Goal: Information Seeking & Learning: Check status

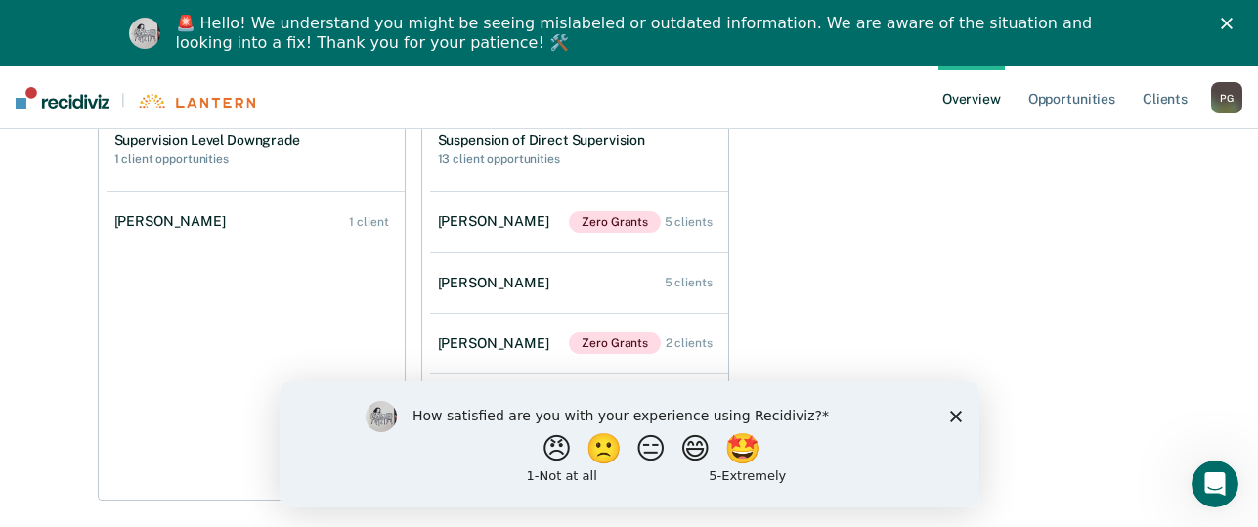
scroll to position [873, 0]
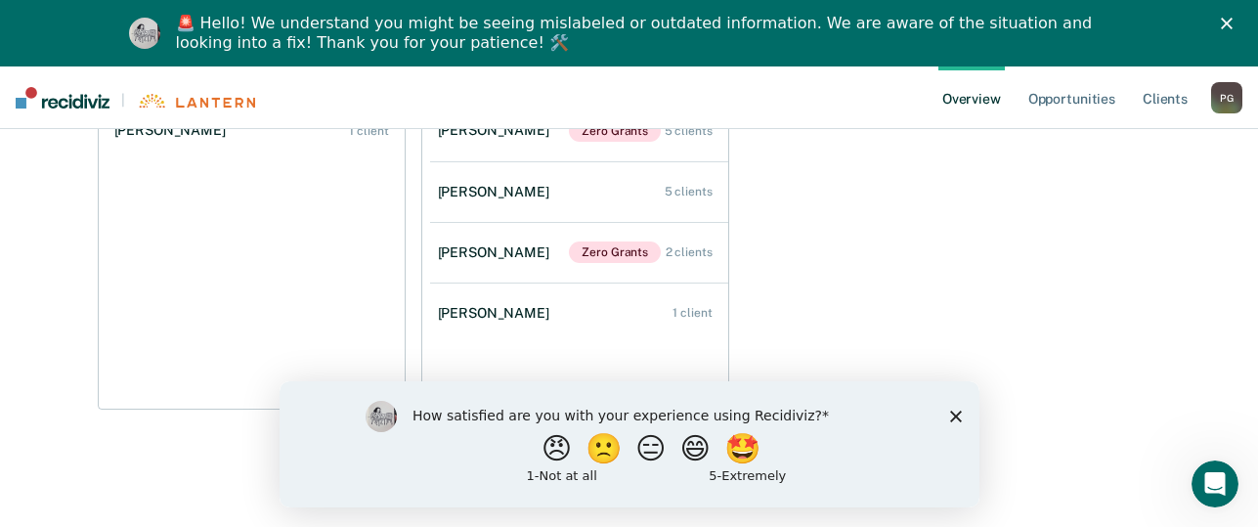
click at [955, 418] on icon "Close survey" at bounding box center [955, 415] width 12 height 12
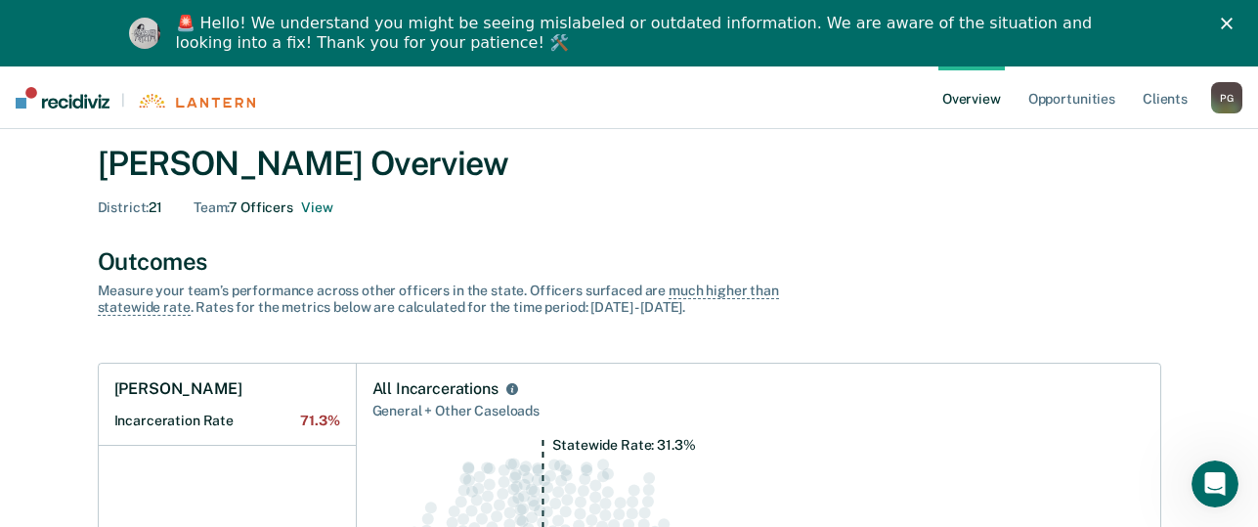
scroll to position [0, 0]
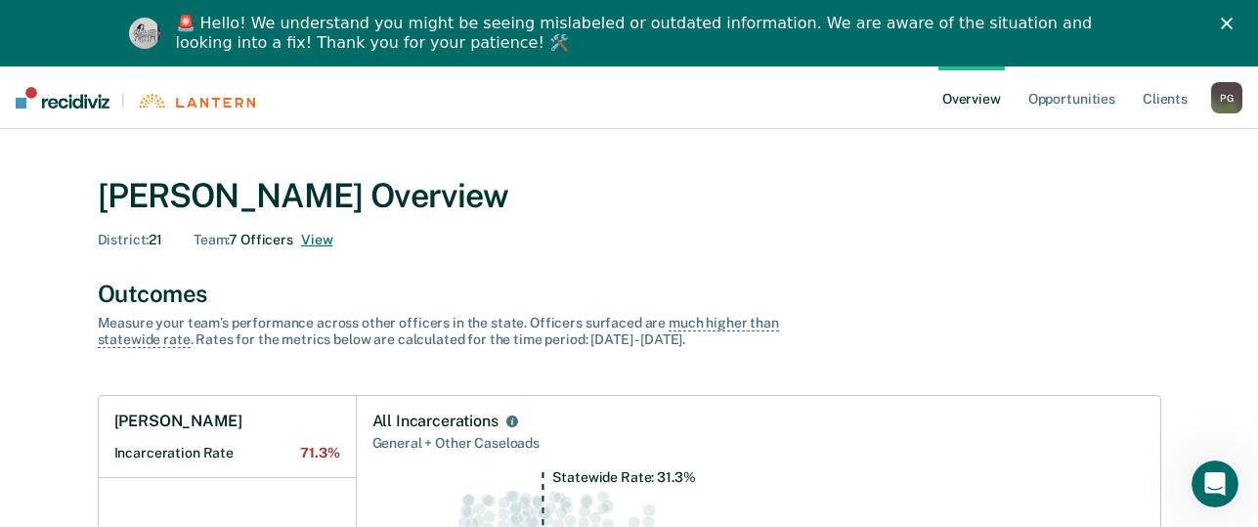
click at [319, 244] on button "View" at bounding box center [316, 240] width 31 height 17
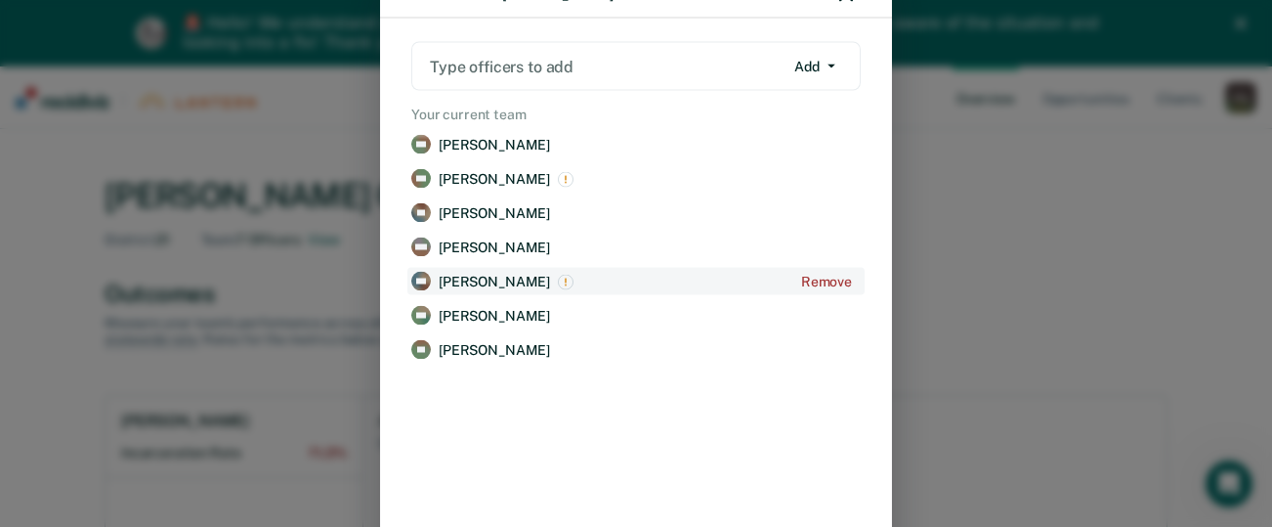
click at [488, 282] on p "[PERSON_NAME]" at bounding box center [494, 281] width 111 height 17
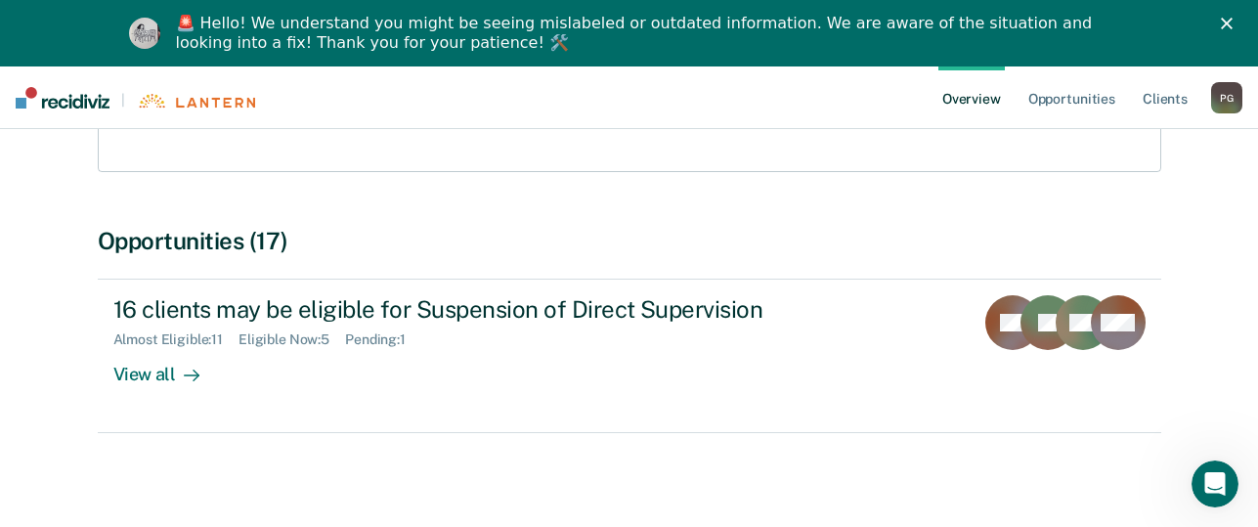
scroll to position [325, 0]
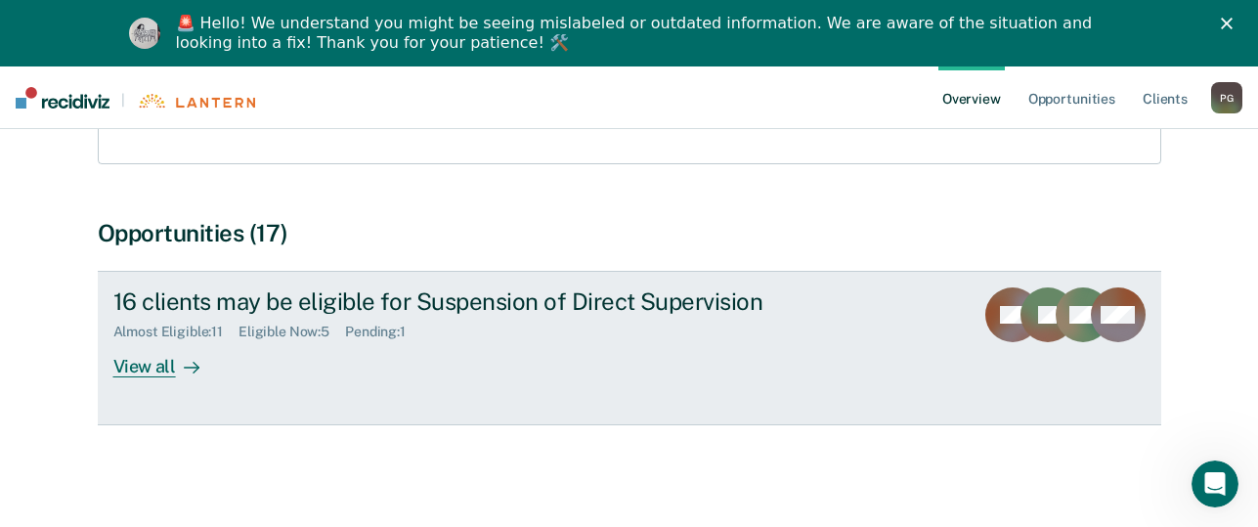
click at [138, 365] on div "View all" at bounding box center [167, 359] width 109 height 38
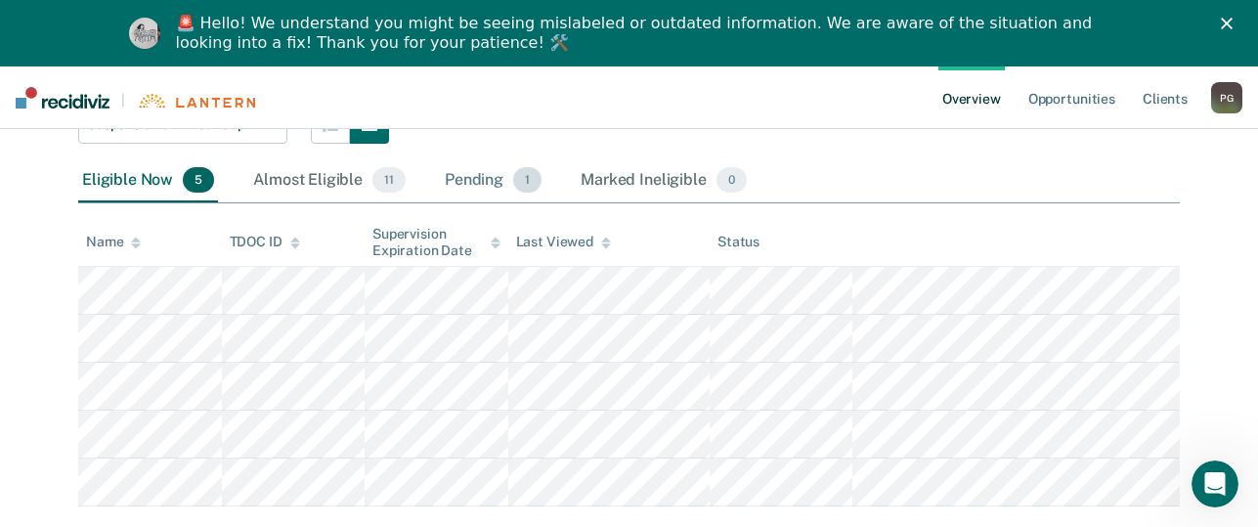
scroll to position [262, 0]
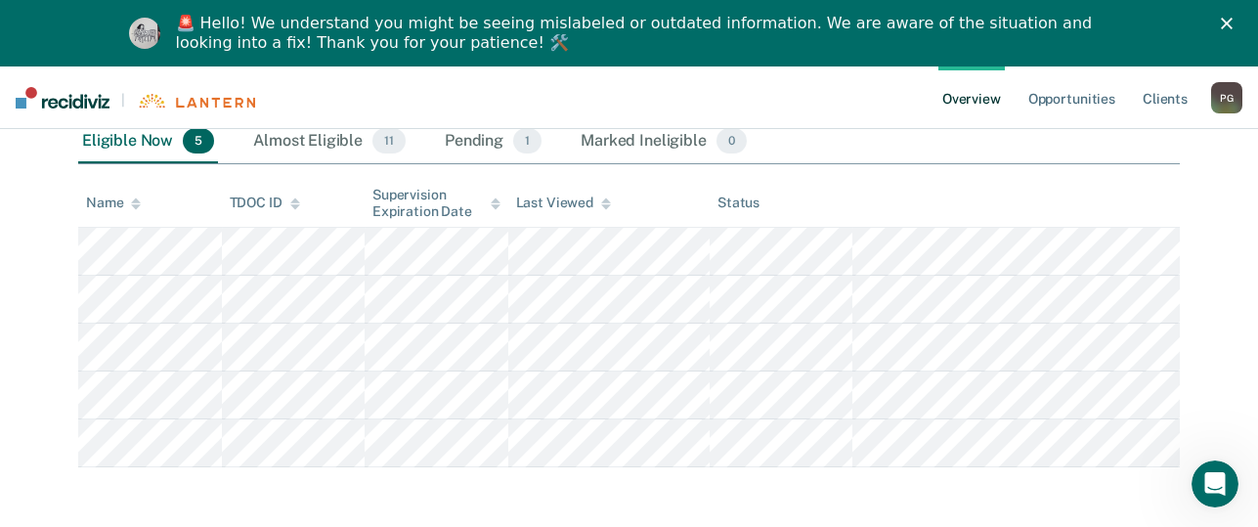
click at [959, 240] on tr at bounding box center [628, 252] width 1101 height 48
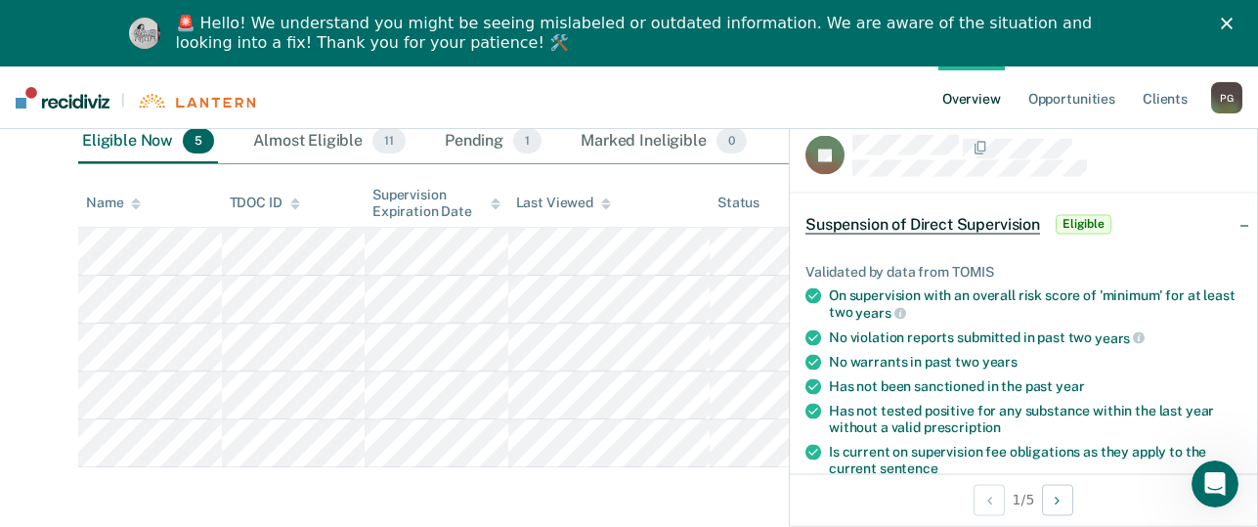
click at [42, 362] on div "[PERSON_NAME] Overview / [PERSON_NAME] Profile / Suspension of Direct Supervisi…" at bounding box center [628, 179] width 1211 height 577
click at [27, 272] on div "[PERSON_NAME] Overview / [PERSON_NAME] Profile / Suspension of Direct Supervisi…" at bounding box center [628, 179] width 1211 height 577
click at [707, 484] on main "[PERSON_NAME] Overview / [PERSON_NAME] Profile / Suspension of Direct Supervisi…" at bounding box center [629, 198] width 1258 height 663
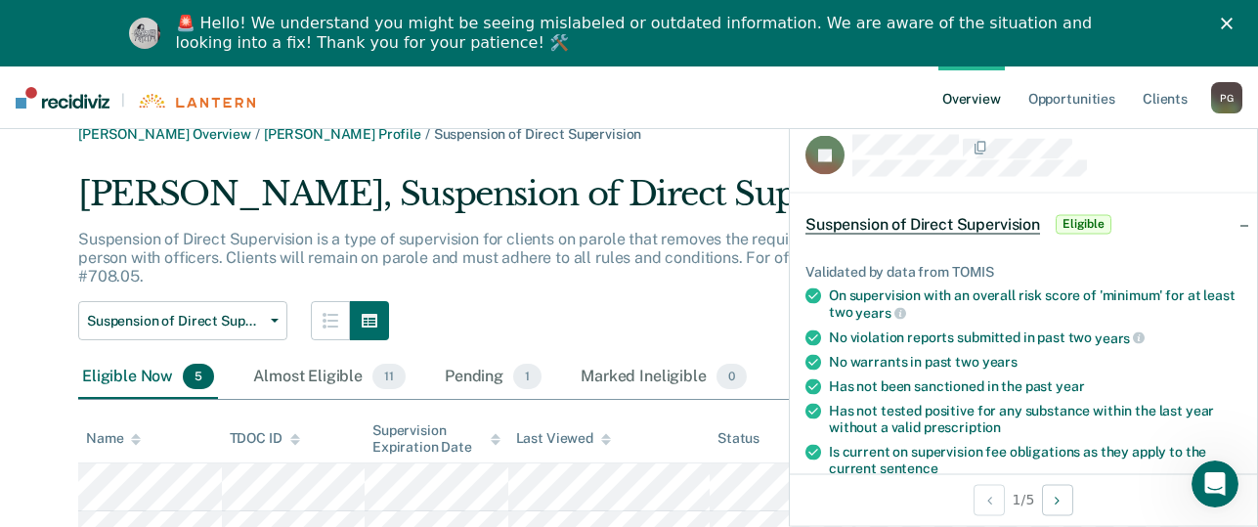
scroll to position [0, 0]
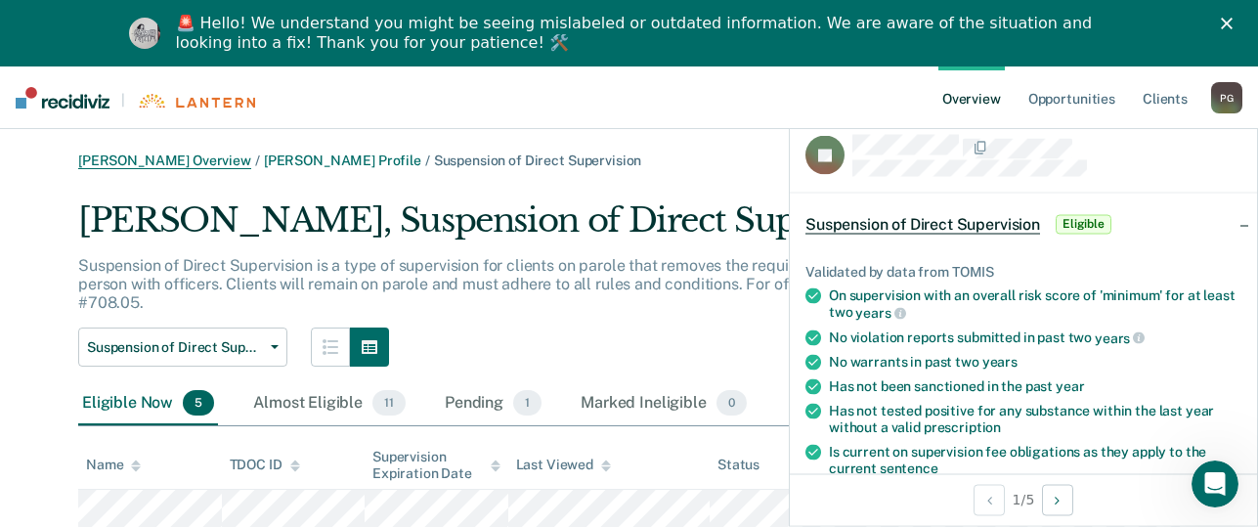
click at [156, 152] on link "[PERSON_NAME] Overview" at bounding box center [164, 160] width 173 height 17
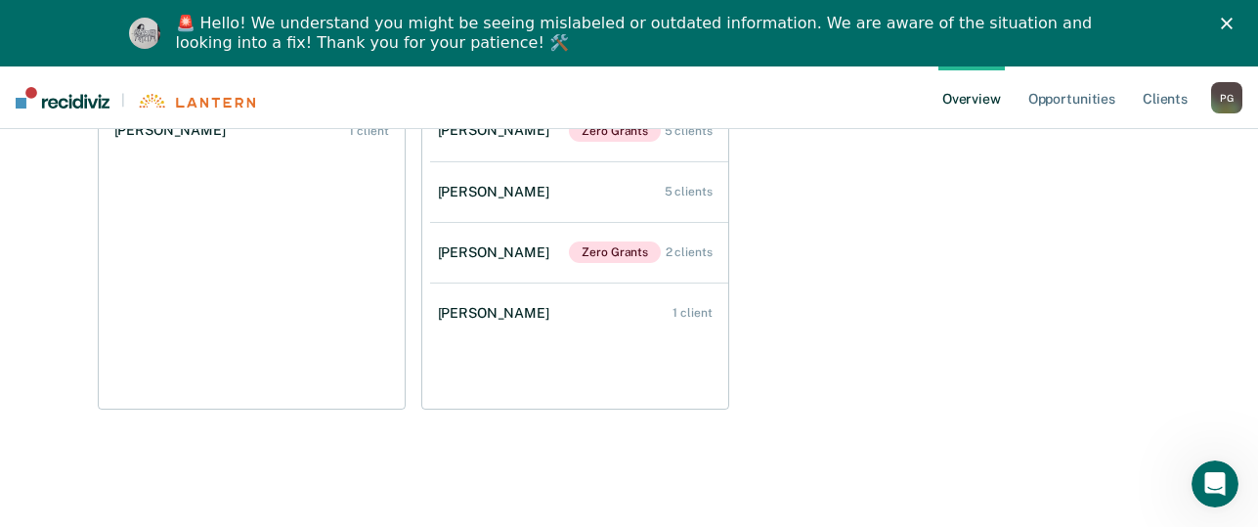
scroll to position [775, 0]
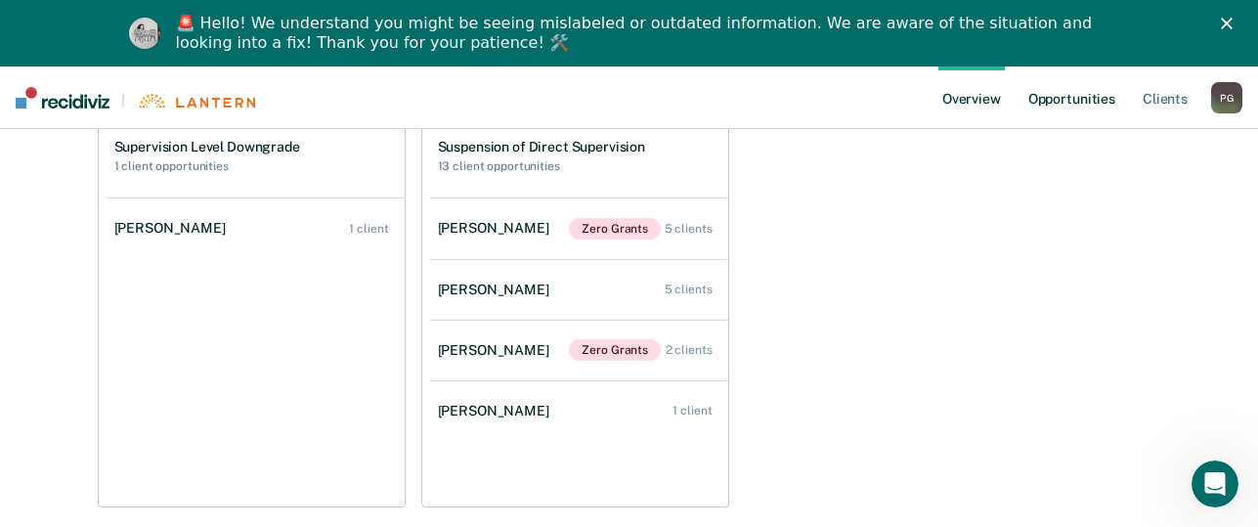
click at [1074, 98] on link "Opportunities" at bounding box center [1071, 97] width 95 height 63
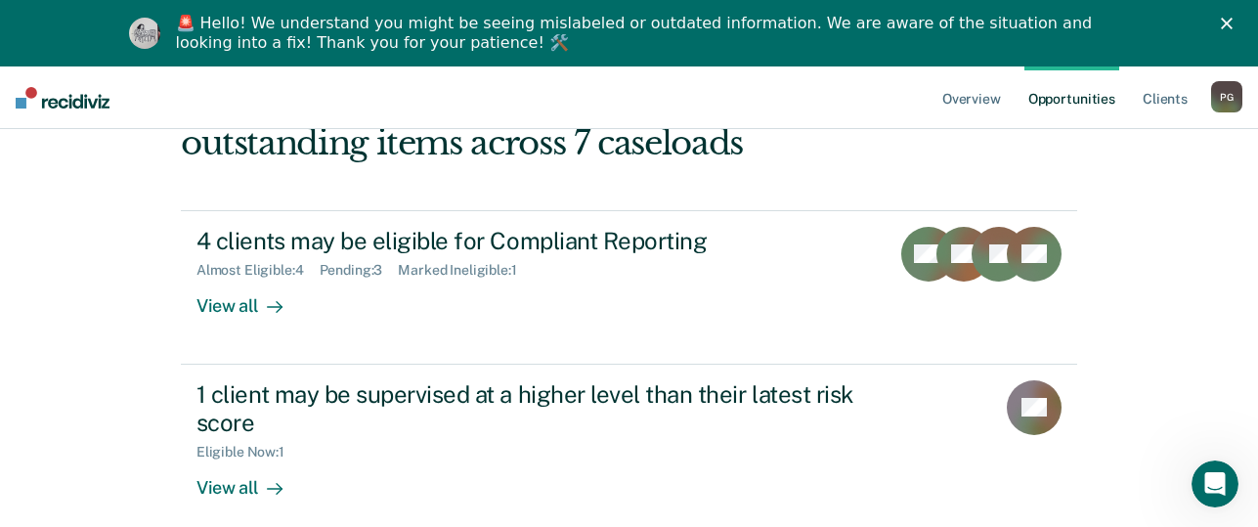
scroll to position [436, 0]
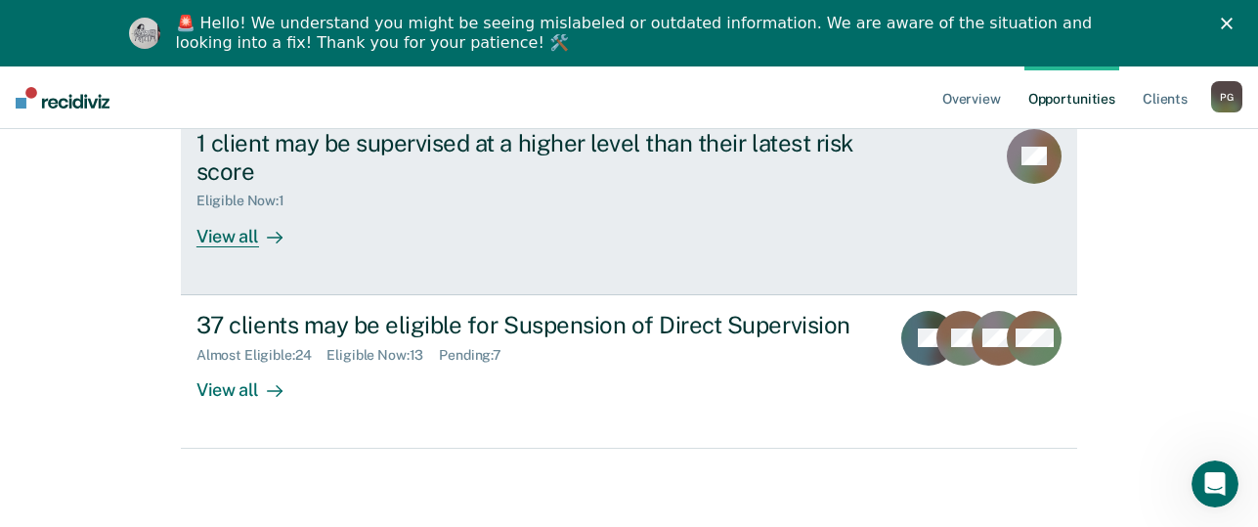
click at [217, 239] on div "View all" at bounding box center [250, 228] width 109 height 38
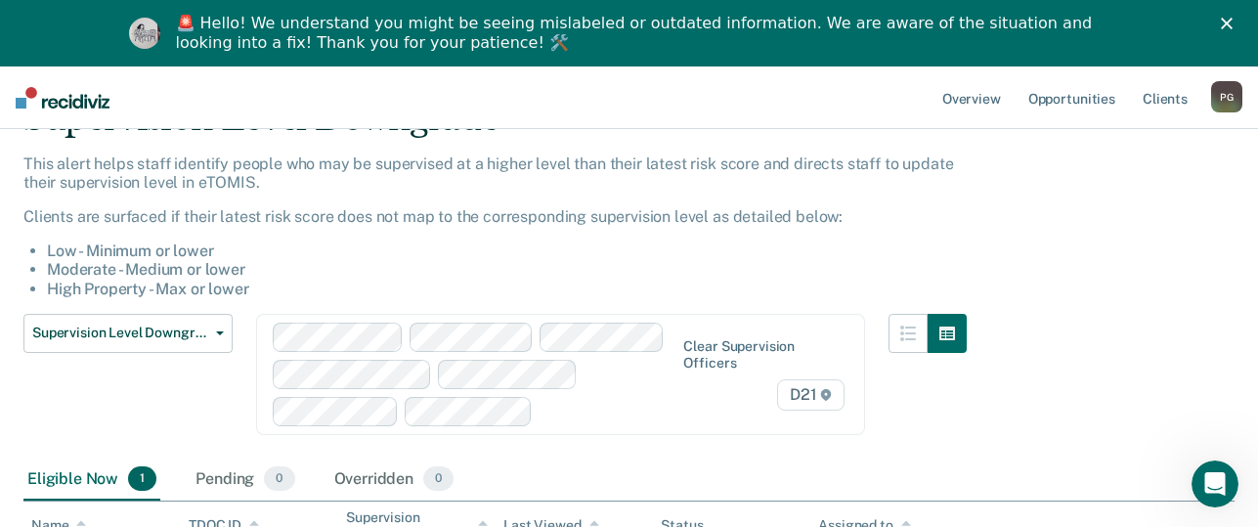
scroll to position [314, 0]
